Goal: Complete application form: Complete application form

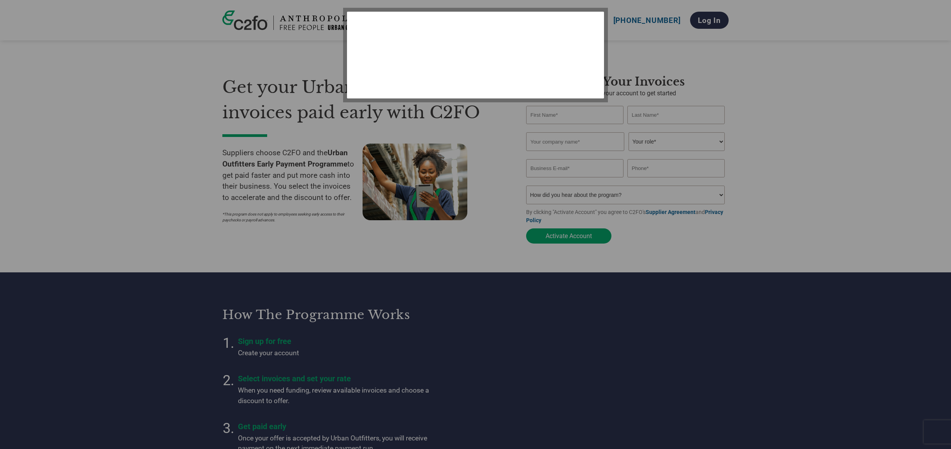
select select "en-[GEOGRAPHIC_DATA]"
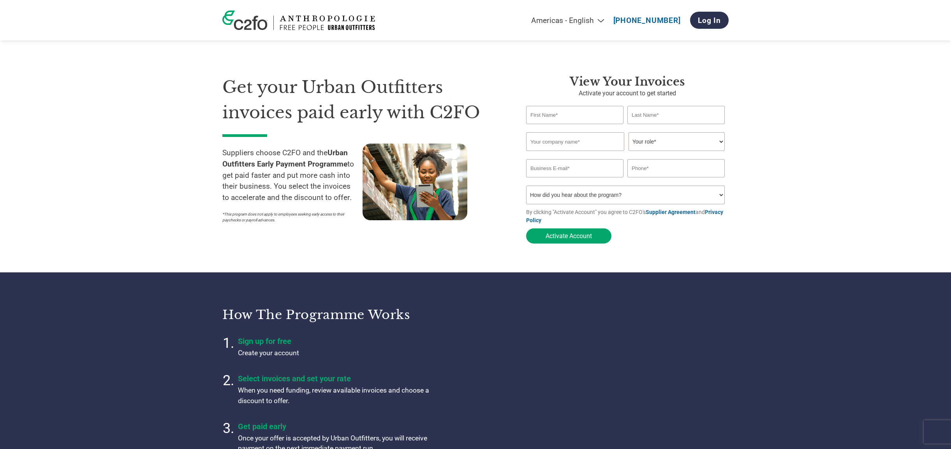
click at [550, 114] on input "text" at bounding box center [574, 115] width 97 height 18
type input "Annika"
type input "Lascelles"
type input "[PERSON_NAME] Studio"
type input "07595182179"
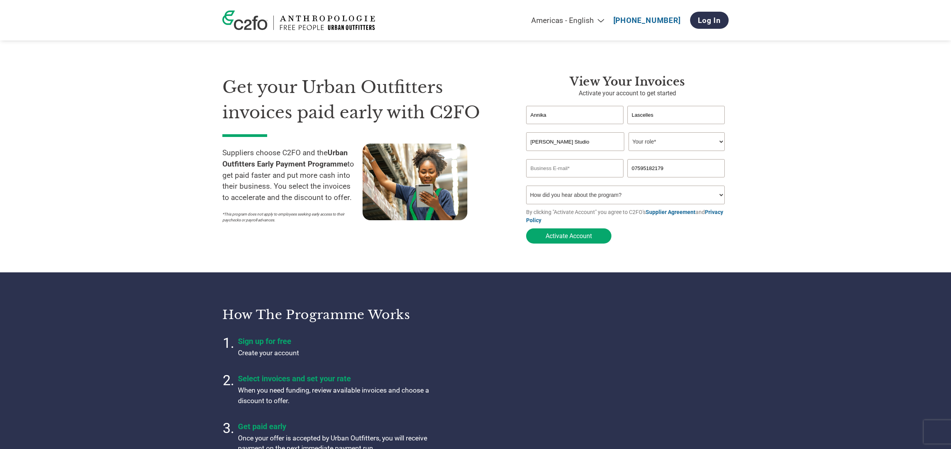
click at [652, 118] on input "Lascelles" at bounding box center [675, 115] width 97 height 18
type input "[PERSON_NAME]"
click at [594, 172] on input "email" at bounding box center [574, 168] width 97 height 18
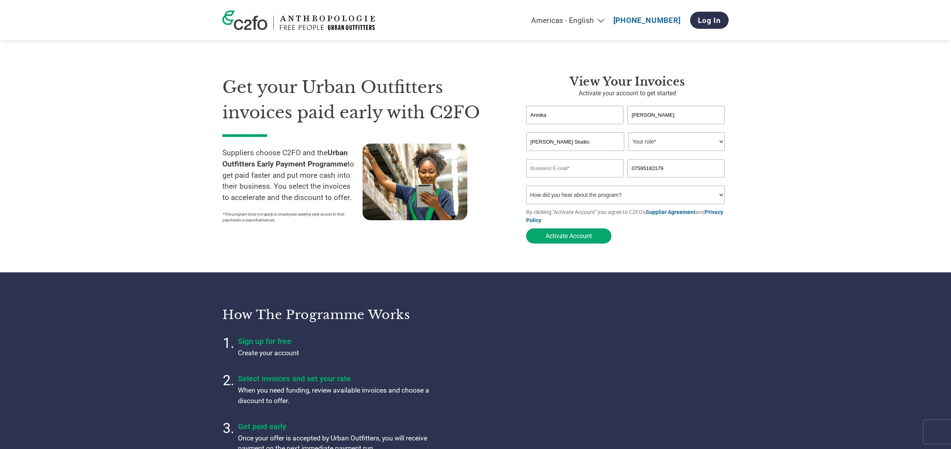
click at [593, 172] on input "email" at bounding box center [574, 168] width 97 height 18
